Goal: Navigation & Orientation: Find specific page/section

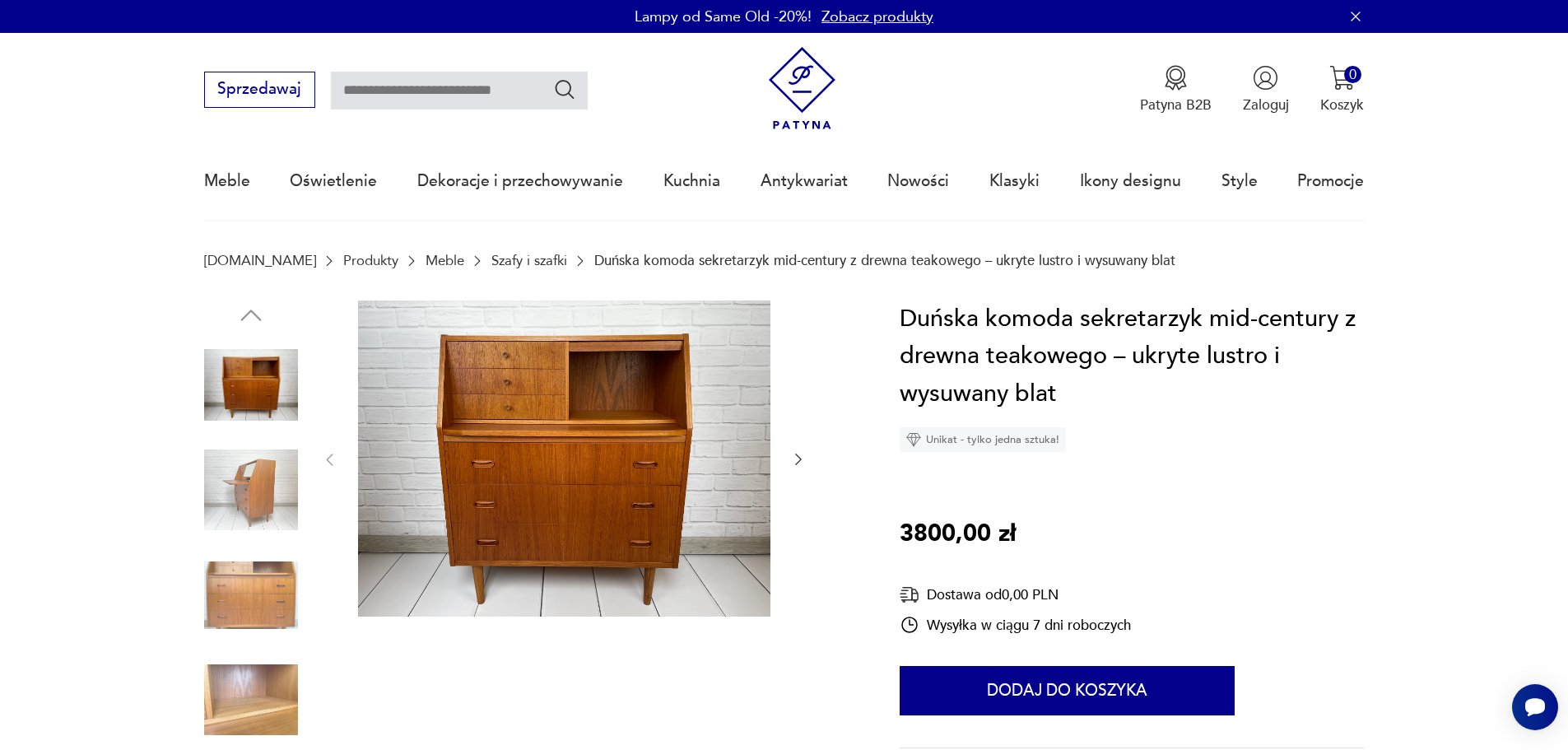
click at [282, 489] on img at bounding box center [251, 490] width 94 height 94
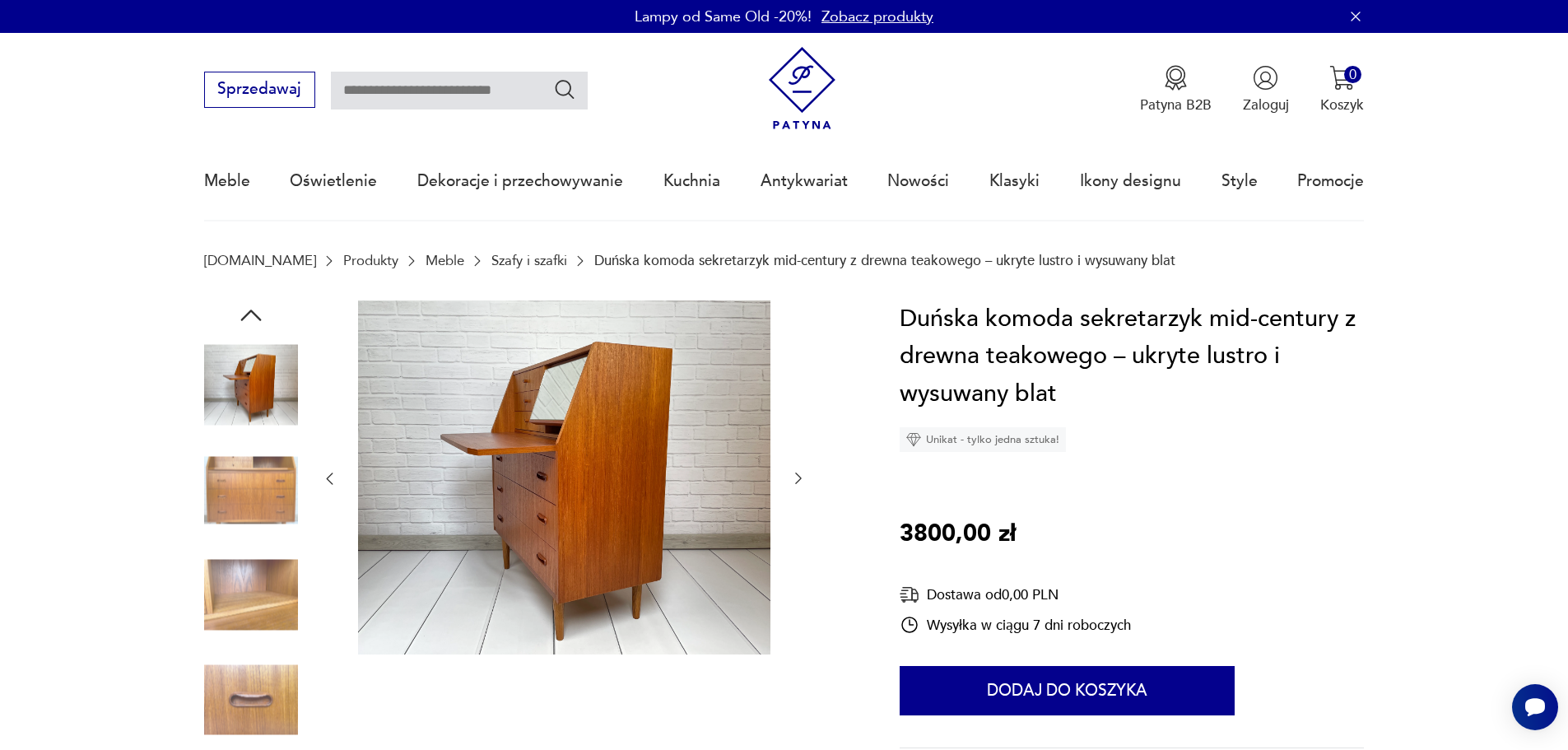
click at [270, 491] on img at bounding box center [251, 490] width 94 height 94
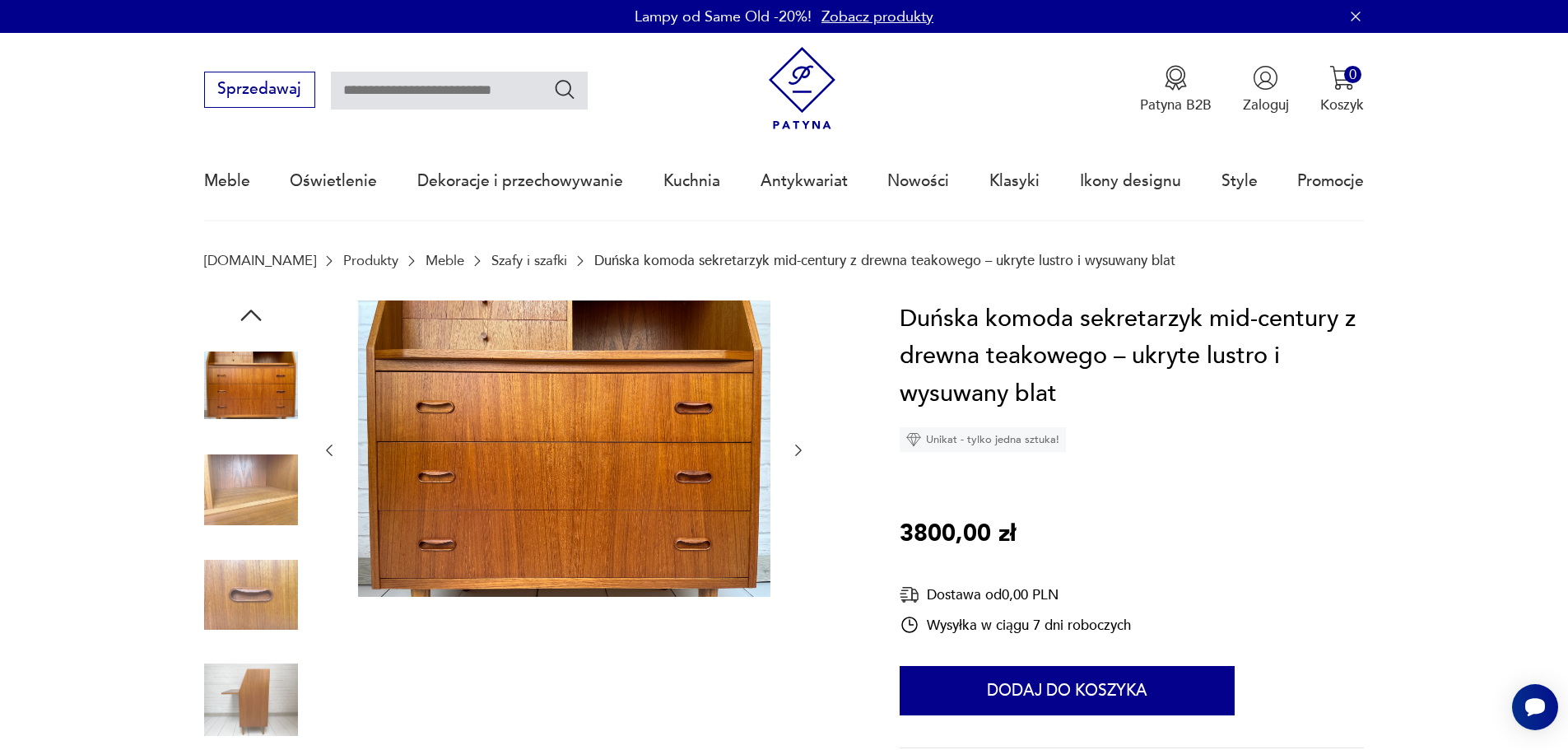
click at [491, 257] on link "Szafy i szafki" at bounding box center [528, 261] width 76 height 15
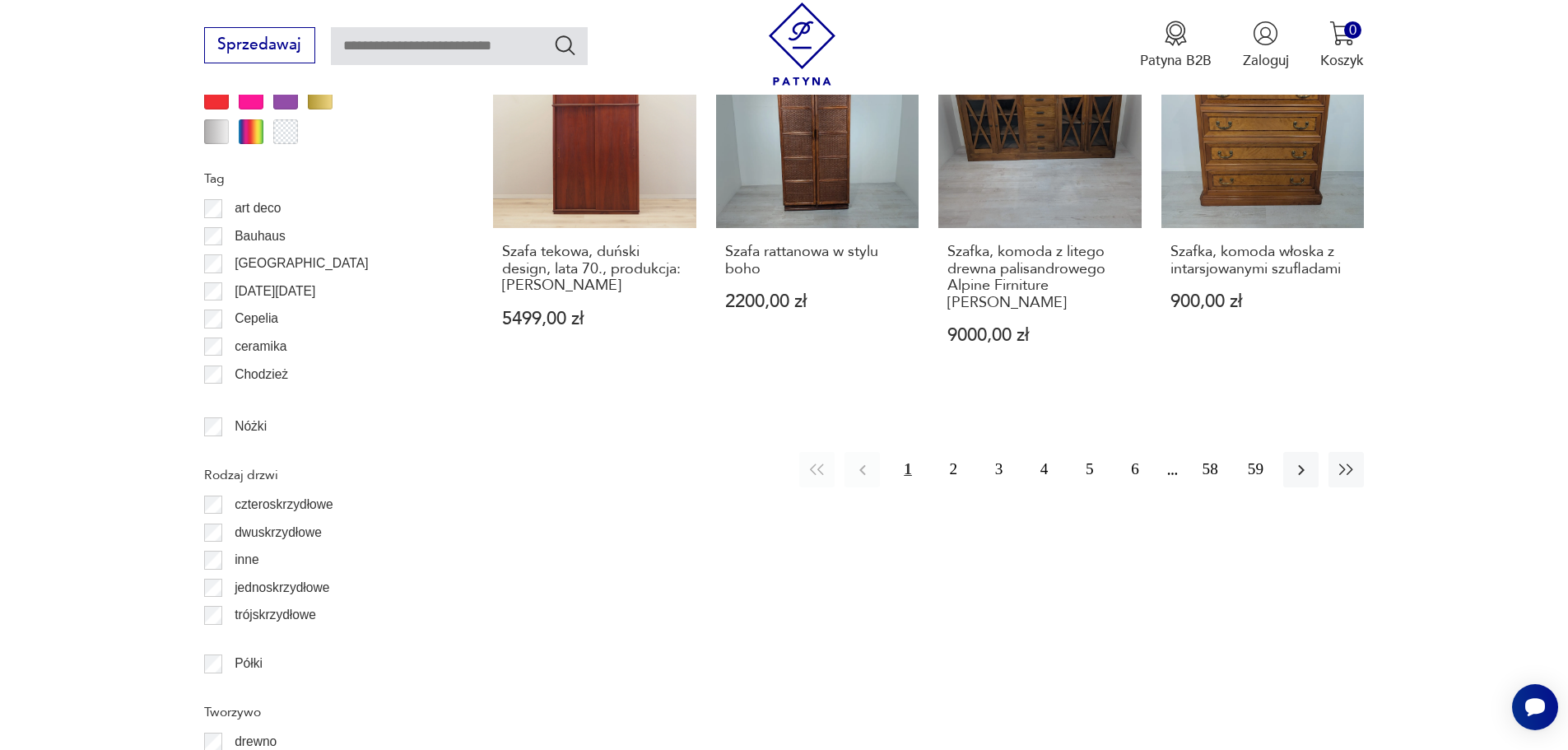
scroll to position [2030, 0]
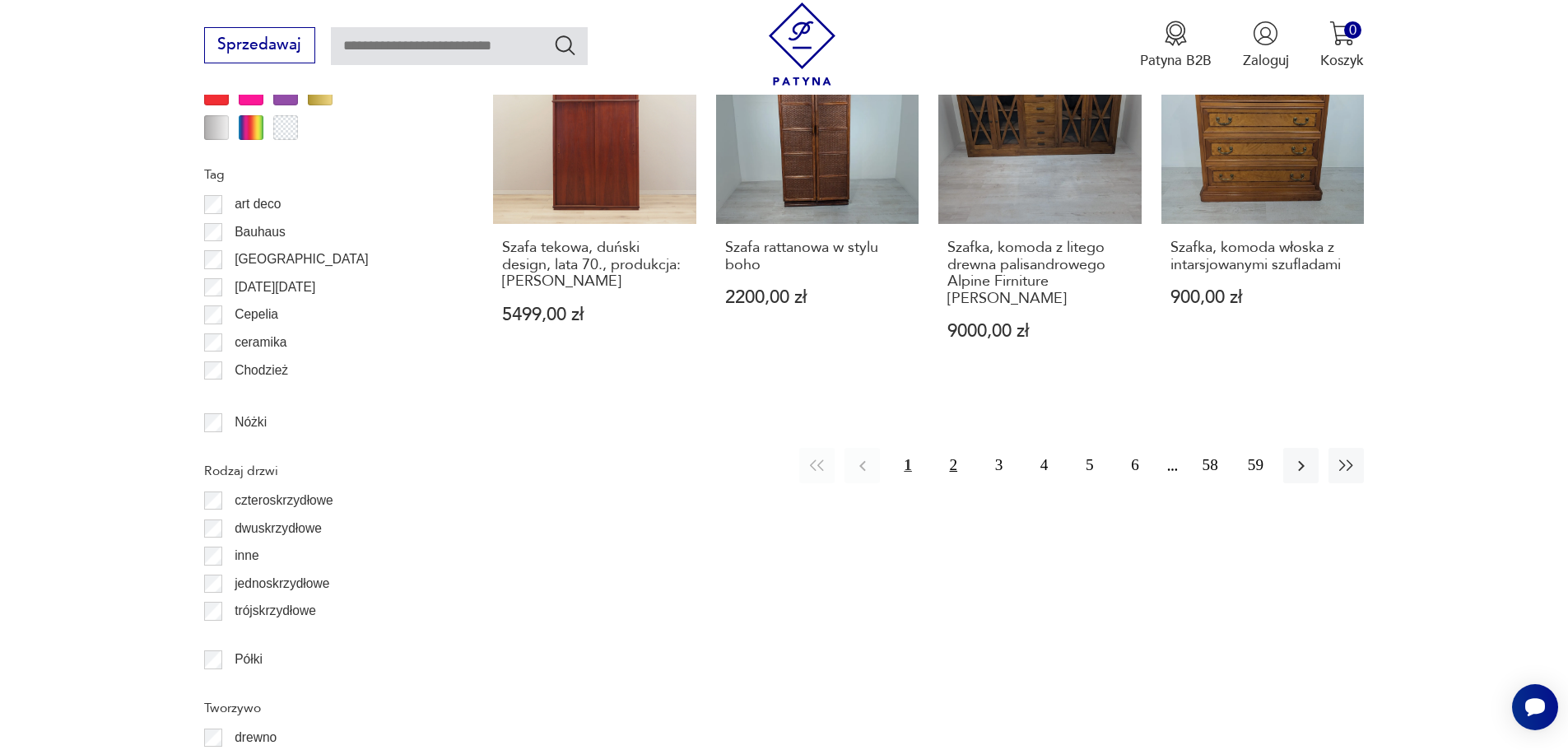
click at [953, 448] on button "2" at bounding box center [952, 466] width 35 height 35
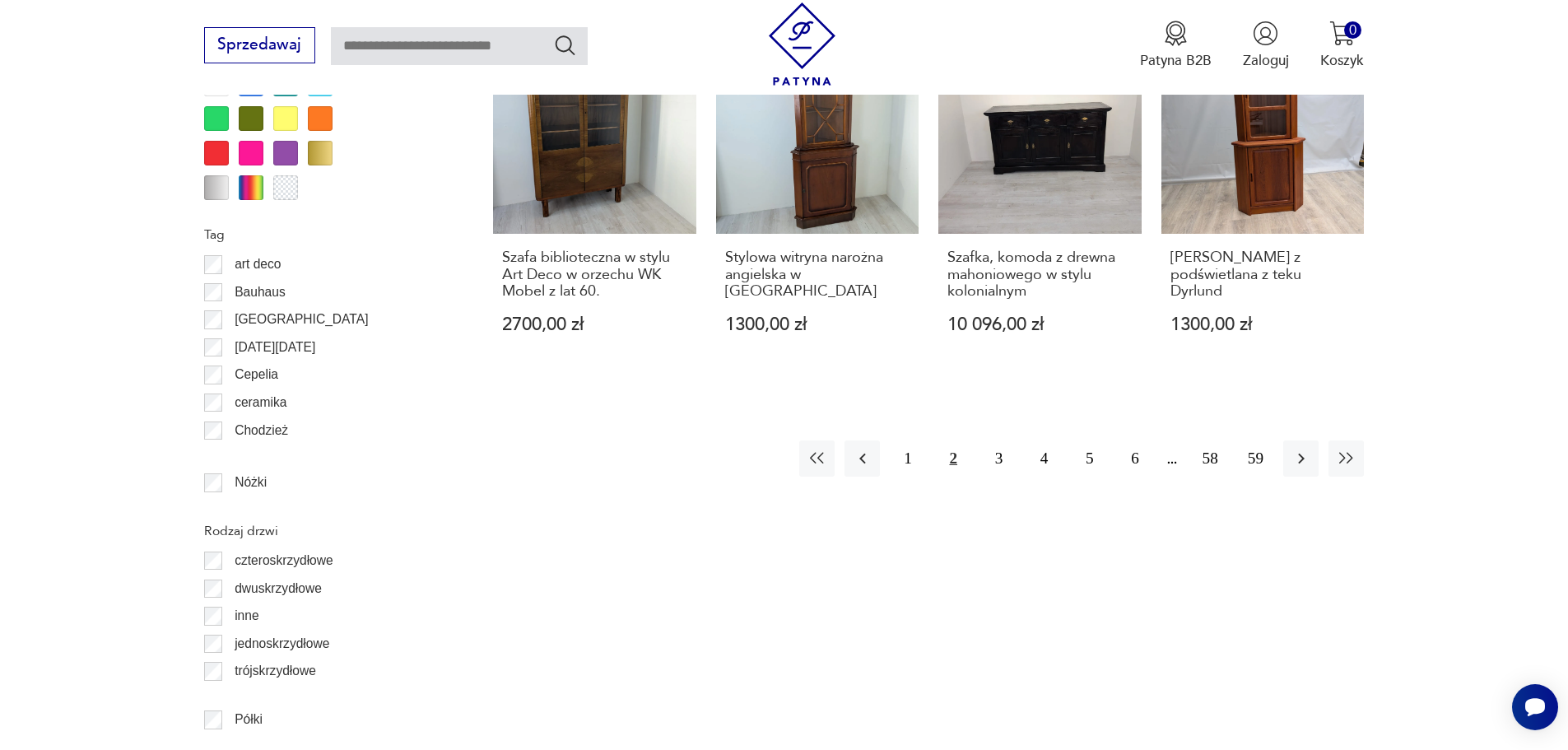
scroll to position [2123, 0]
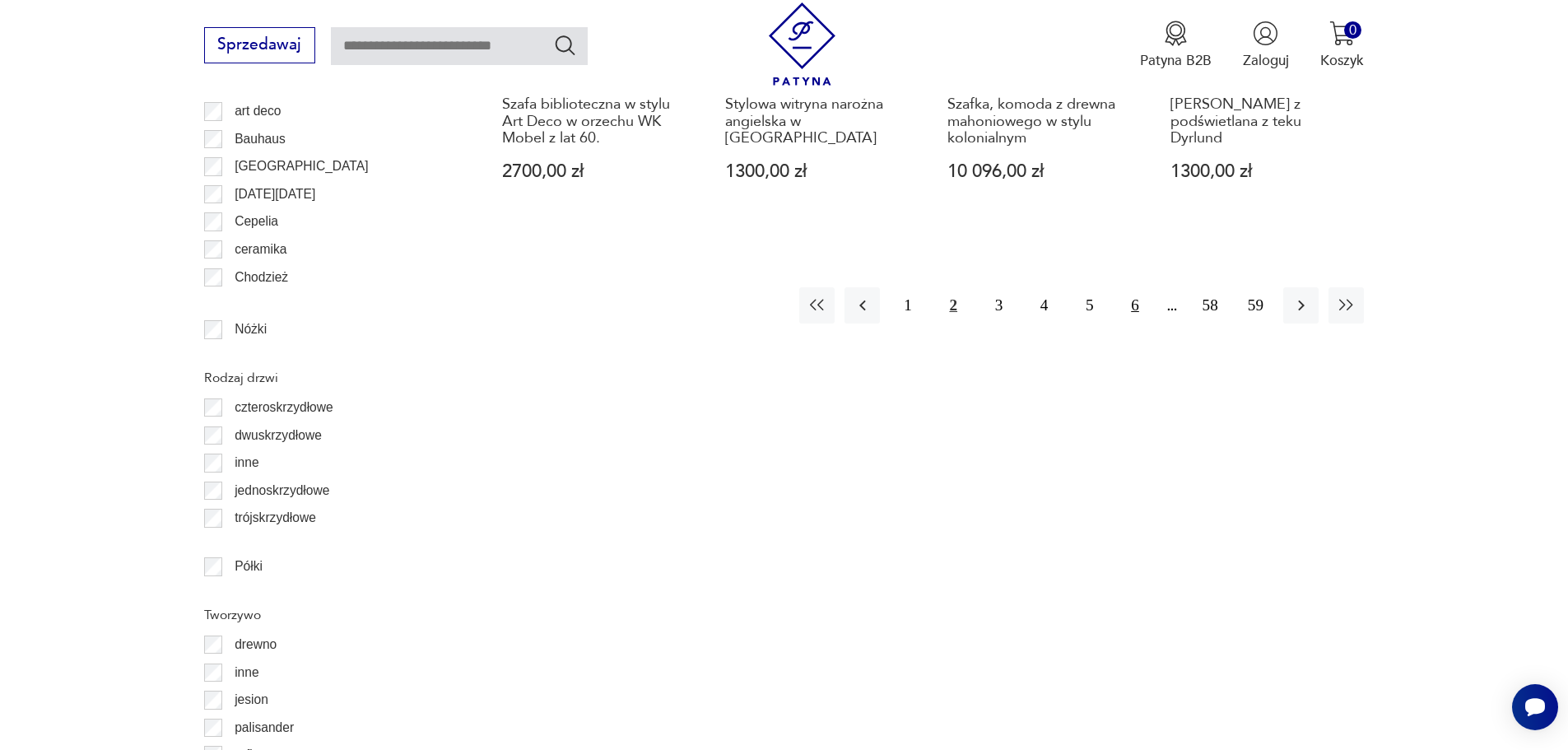
click at [1123, 315] on button "6" at bounding box center [1134, 305] width 35 height 35
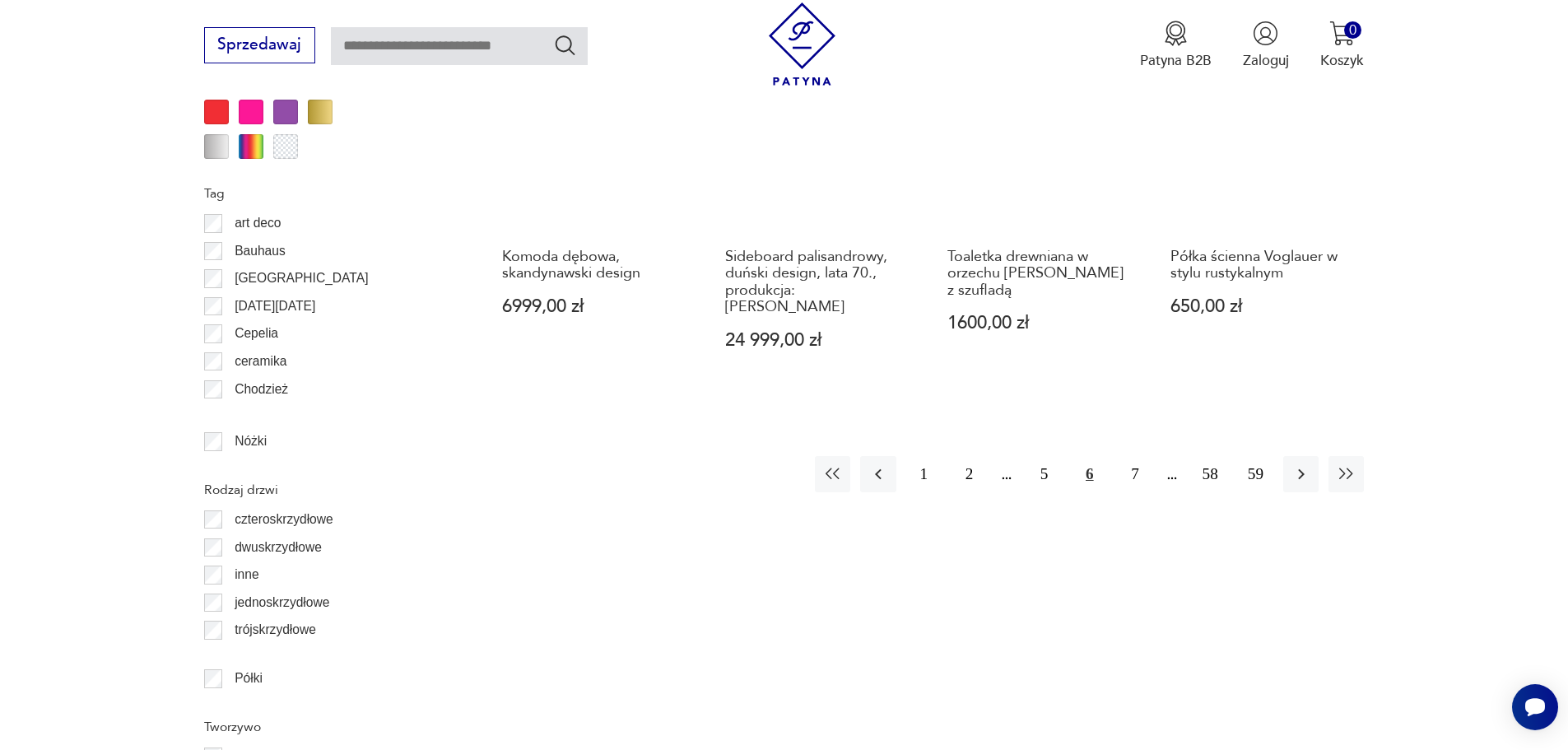
scroll to position [2040, 0]
